Goal: Information Seeking & Learning: Learn about a topic

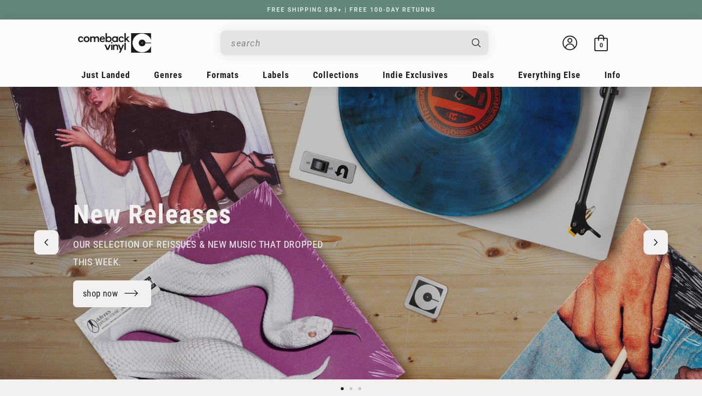
scroll to position [7, 0]
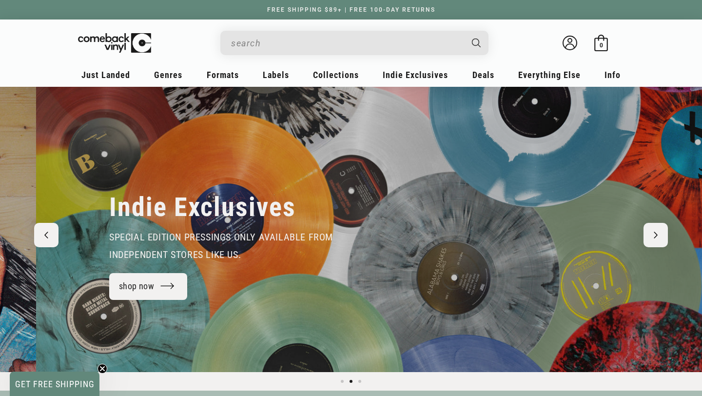
click at [321, 50] on input "Search" at bounding box center [346, 43] width 231 height 20
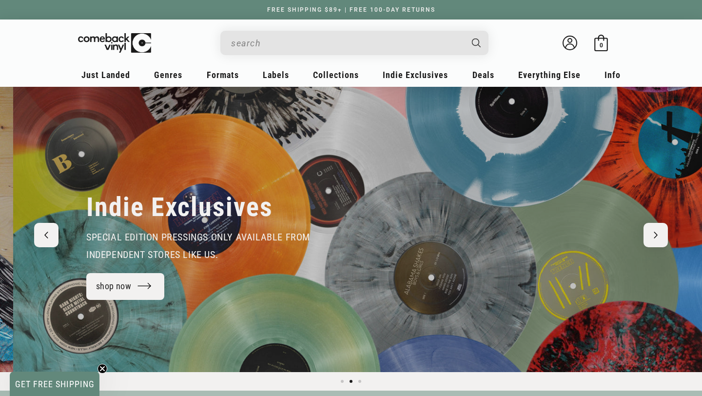
scroll to position [0, 702]
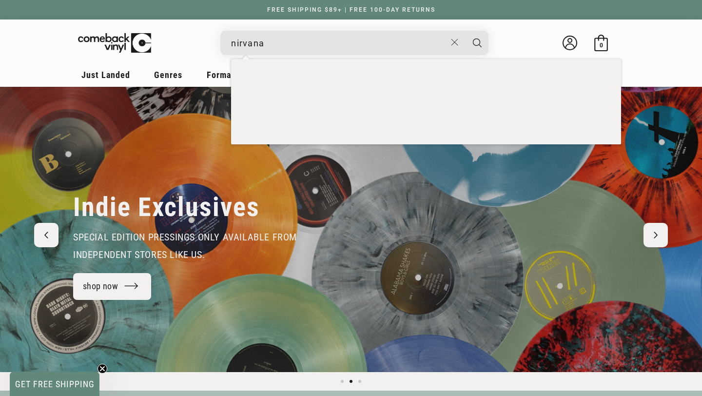
type input "nirvana"
click at [465, 31] on button "Search" at bounding box center [477, 43] width 24 height 24
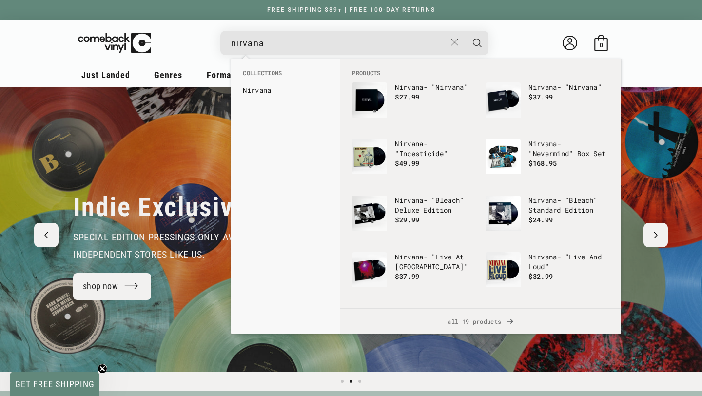
scroll to position [0, 1403]
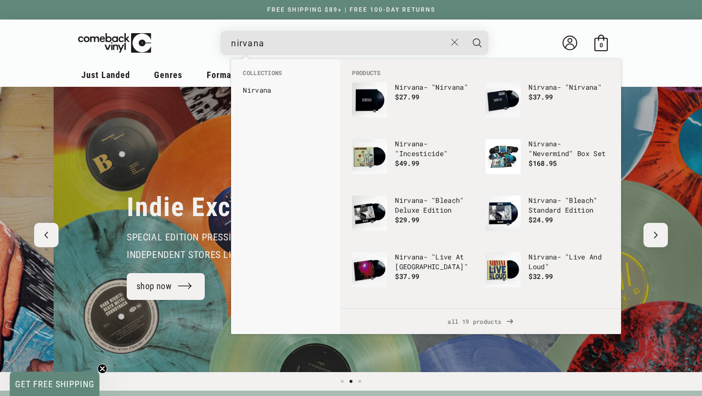
click at [392, 41] on input "nirvana" at bounding box center [338, 43] width 215 height 20
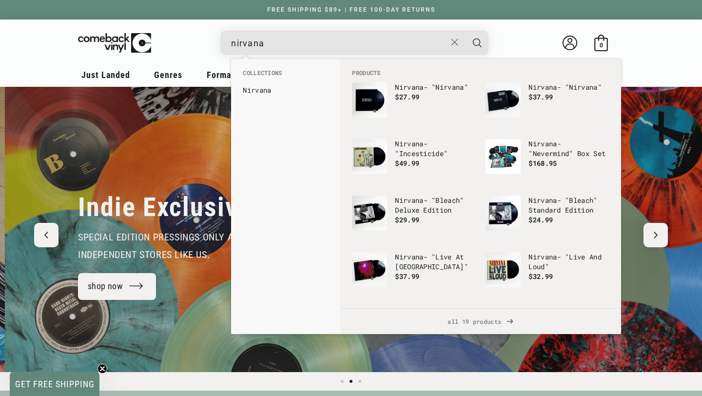
scroll to position [0, 702]
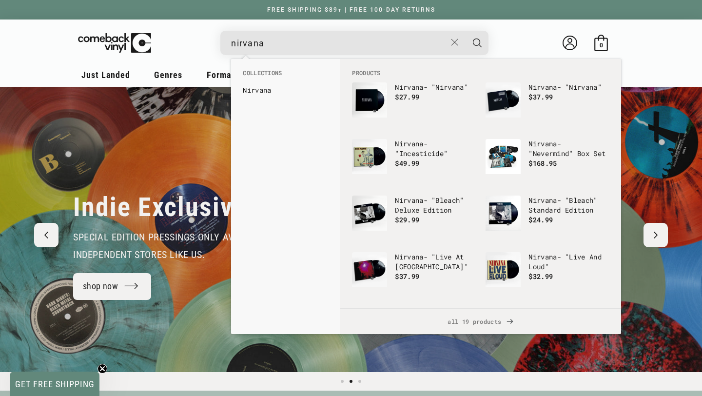
click at [465, 31] on button "Search" at bounding box center [477, 43] width 24 height 24
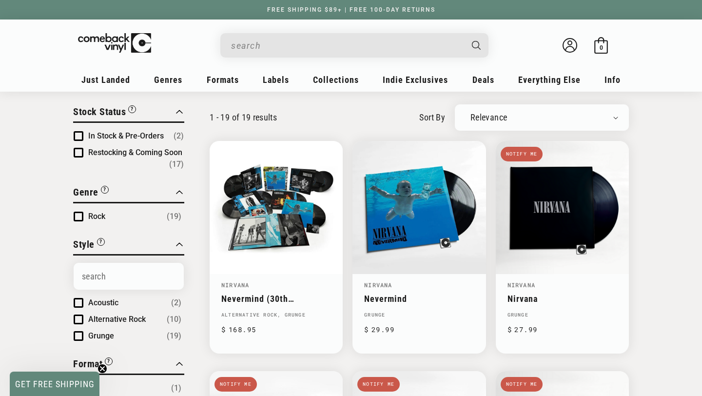
scroll to position [77, 0]
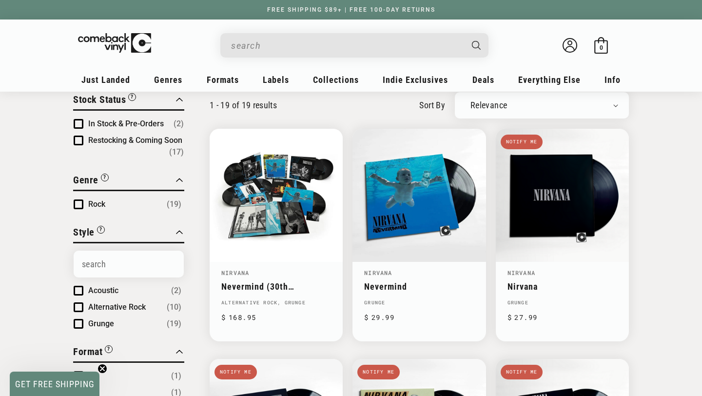
type input "nirvana"
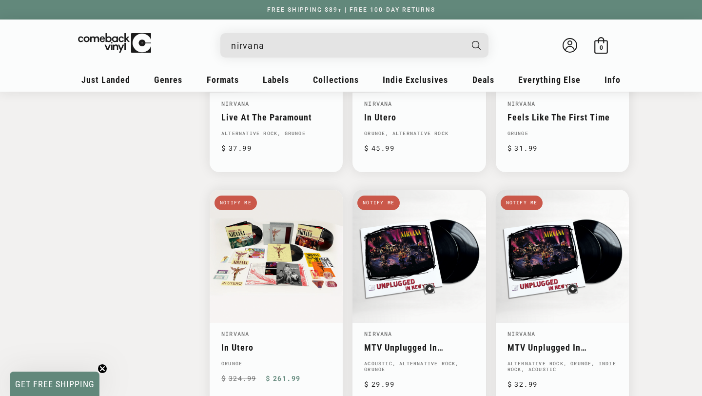
scroll to position [1184, 0]
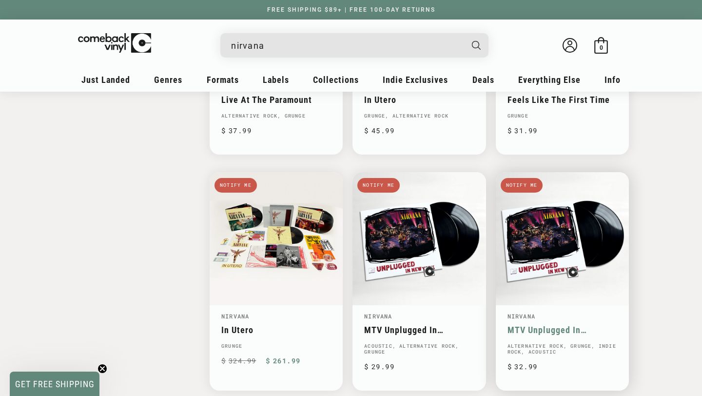
click at [543, 324] on link "MTV Unplugged In New York" at bounding box center [562, 329] width 110 height 10
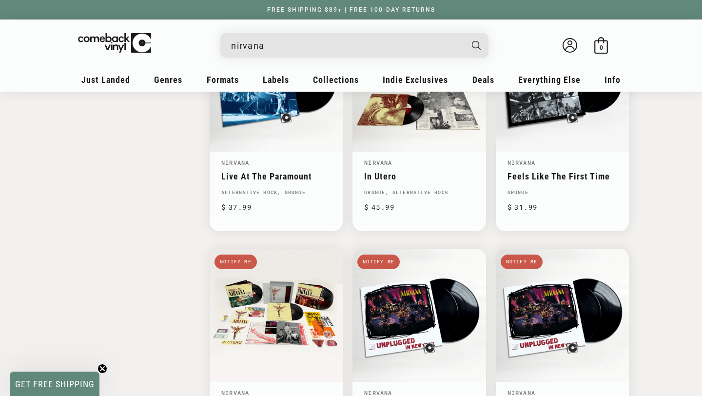
scroll to position [867, 0]
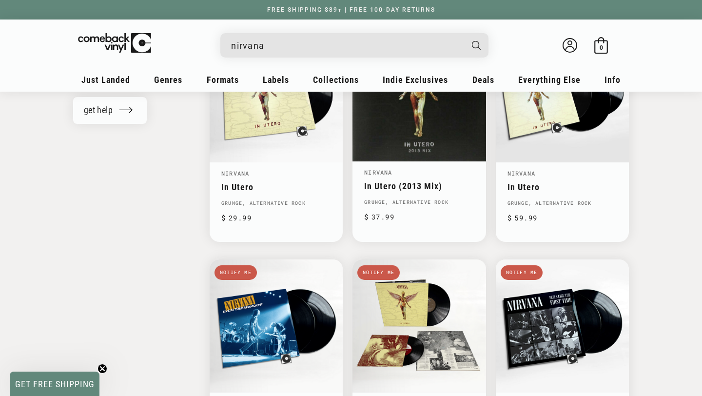
drag, startPoint x: 348, startPoint y: 45, endPoint x: 187, endPoint y: 45, distance: 161.3
click at [188, 45] on details-modal "nirvana Nirvana - "Nevermind" Box Set Regular price $ 19.99 Regular price $ Sal…" at bounding box center [355, 45] width 400 height 24
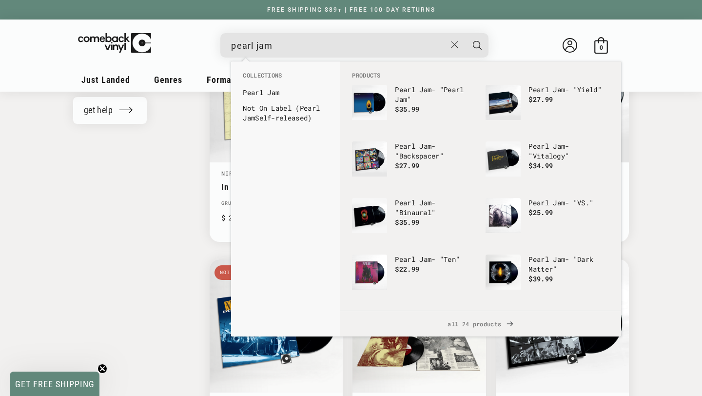
type input "pearl jam"
click at [465, 33] on button "Search" at bounding box center [477, 45] width 24 height 24
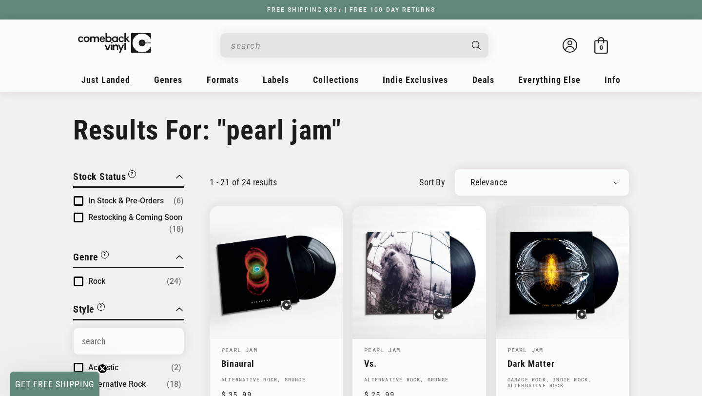
type input "pearl jam"
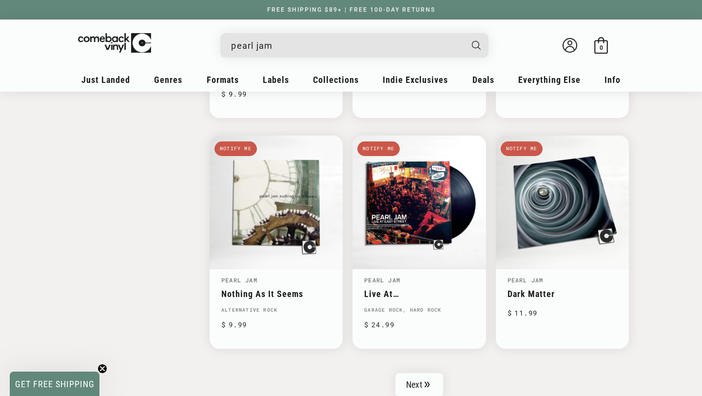
scroll to position [1525, 0]
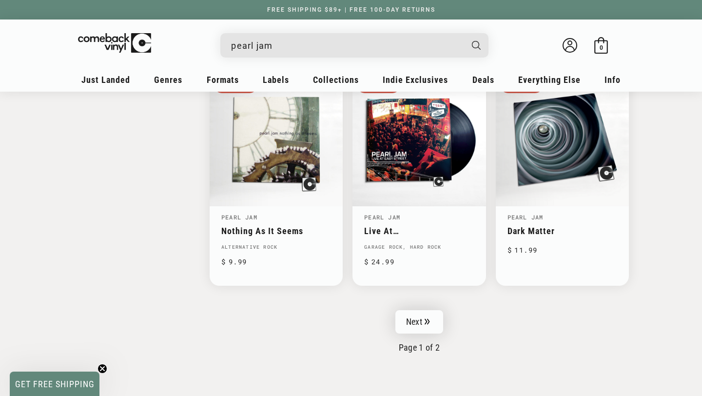
click at [420, 312] on link "Next" at bounding box center [419, 321] width 48 height 23
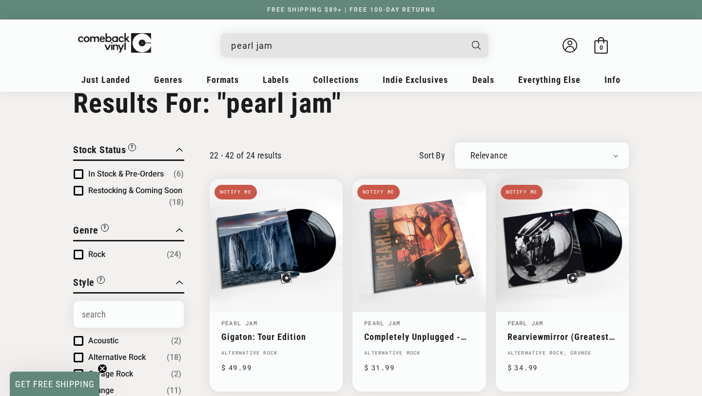
scroll to position [27, 0]
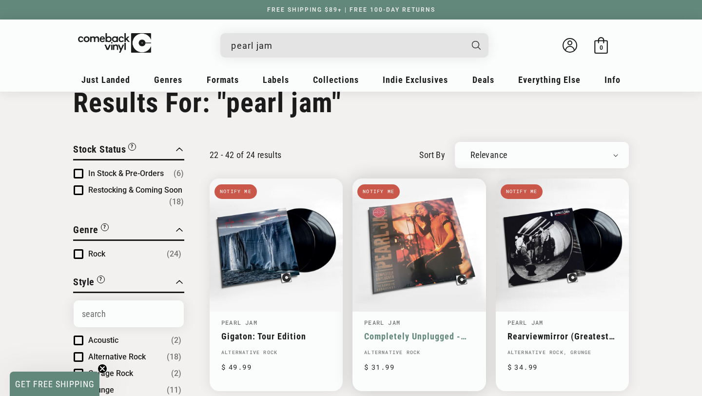
click at [416, 331] on link "Completely Unplugged - The Acoustic Broadcast" at bounding box center [419, 336] width 110 height 10
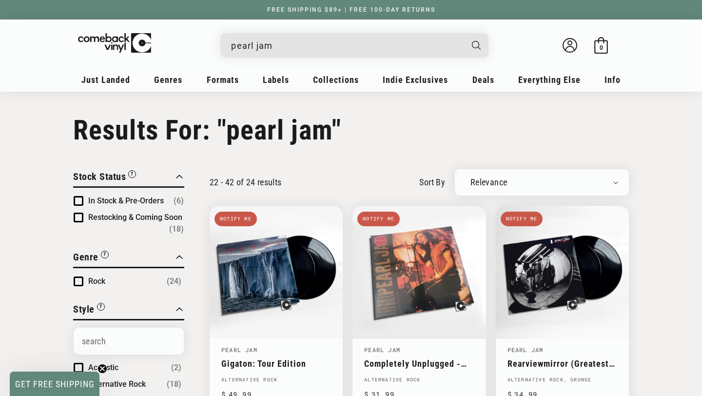
drag, startPoint x: 352, startPoint y: 48, endPoint x: 228, endPoint y: 40, distance: 124.5
click at [228, 40] on div "pearl jam Pearl Jam - "Binaural" Regular price $ 19.99 Regular price $ Sale pri…" at bounding box center [354, 45] width 268 height 24
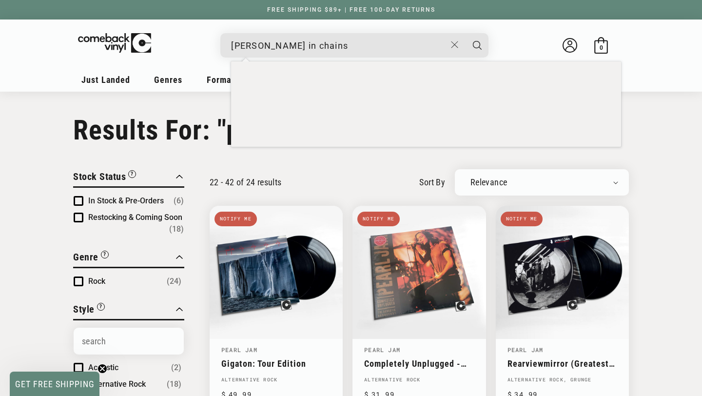
type input "alice in chains"
click at [465, 33] on button "Search" at bounding box center [477, 45] width 24 height 24
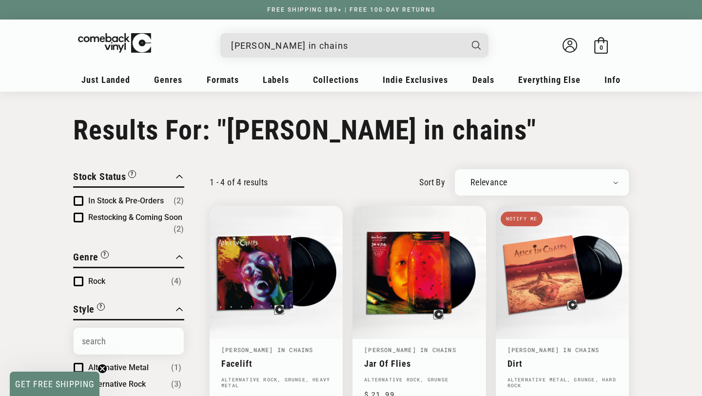
drag, startPoint x: 332, startPoint y: 47, endPoint x: 224, endPoint y: 44, distance: 108.7
click at [224, 44] on div "alice in chains Alice In Chains - "Jar Of Flies" 30th Anniversary Regular price…" at bounding box center [354, 45] width 268 height 24
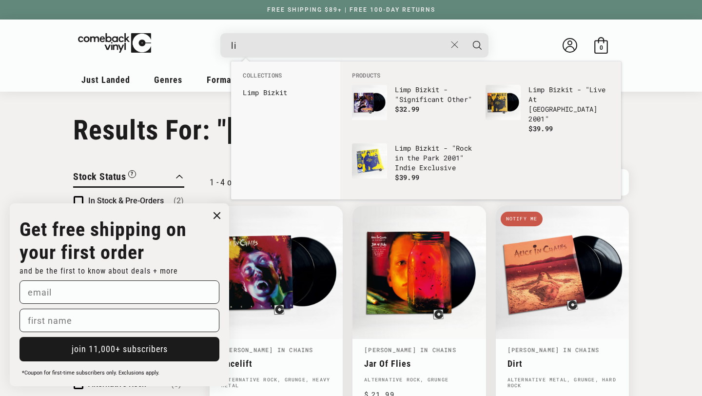
type input "l"
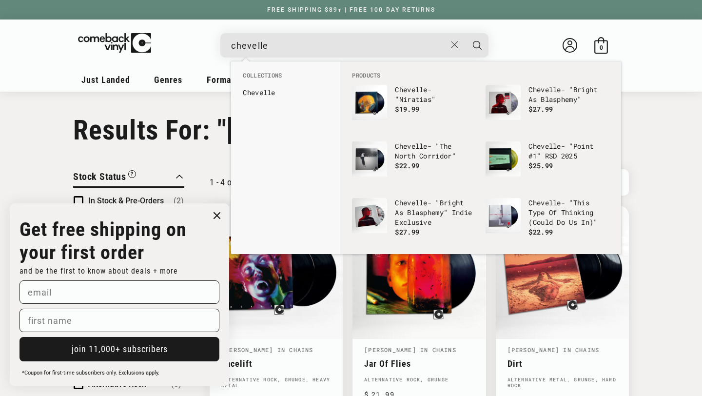
type input "chevelle"
click at [465, 33] on button "Search" at bounding box center [477, 45] width 24 height 24
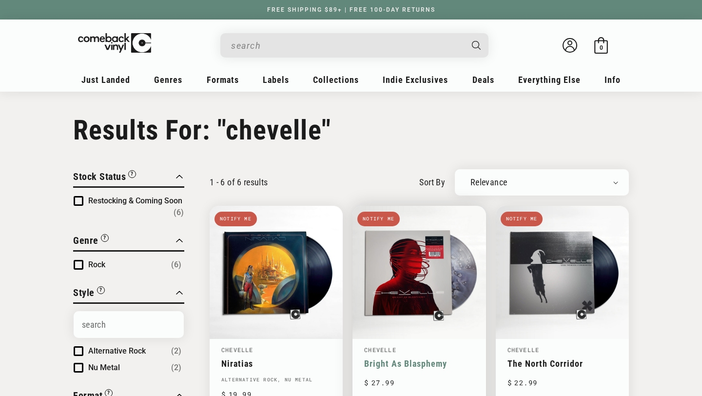
type input "chevelle"
